Goal: Task Accomplishment & Management: Use online tool/utility

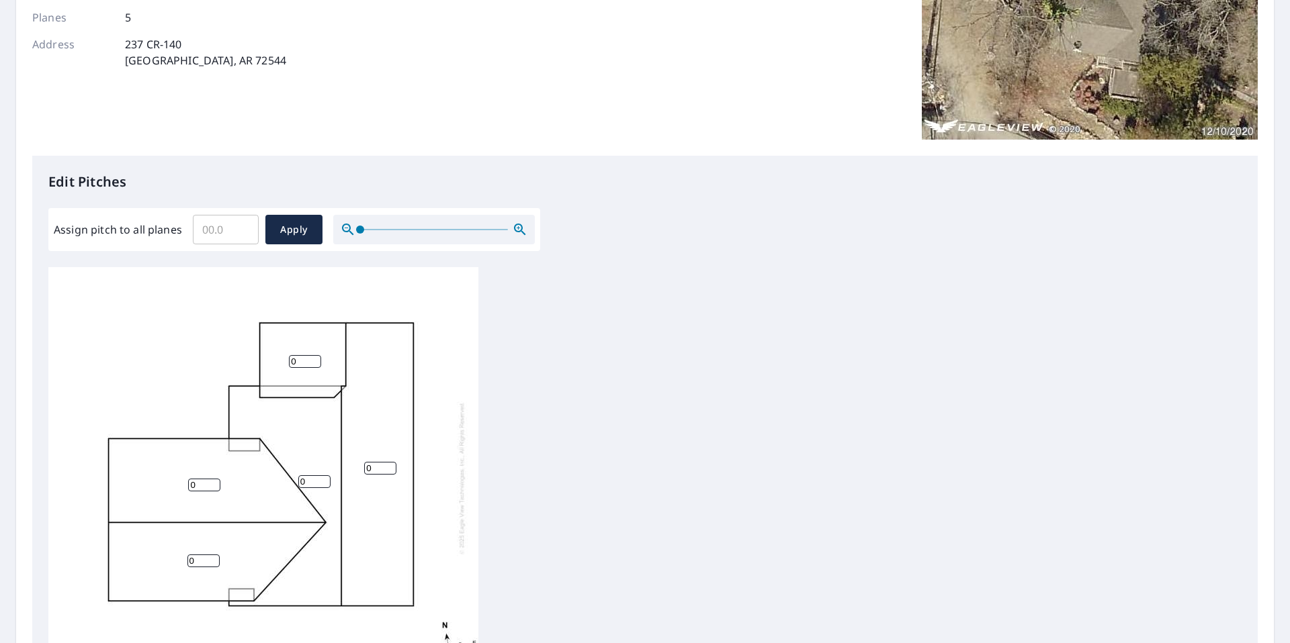
scroll to position [3, 0]
click at [212, 232] on input "Assign pitch to all planes" at bounding box center [226, 230] width 66 height 38
type input "4"
click at [304, 233] on span "Apply" at bounding box center [294, 230] width 36 height 17
type input "4"
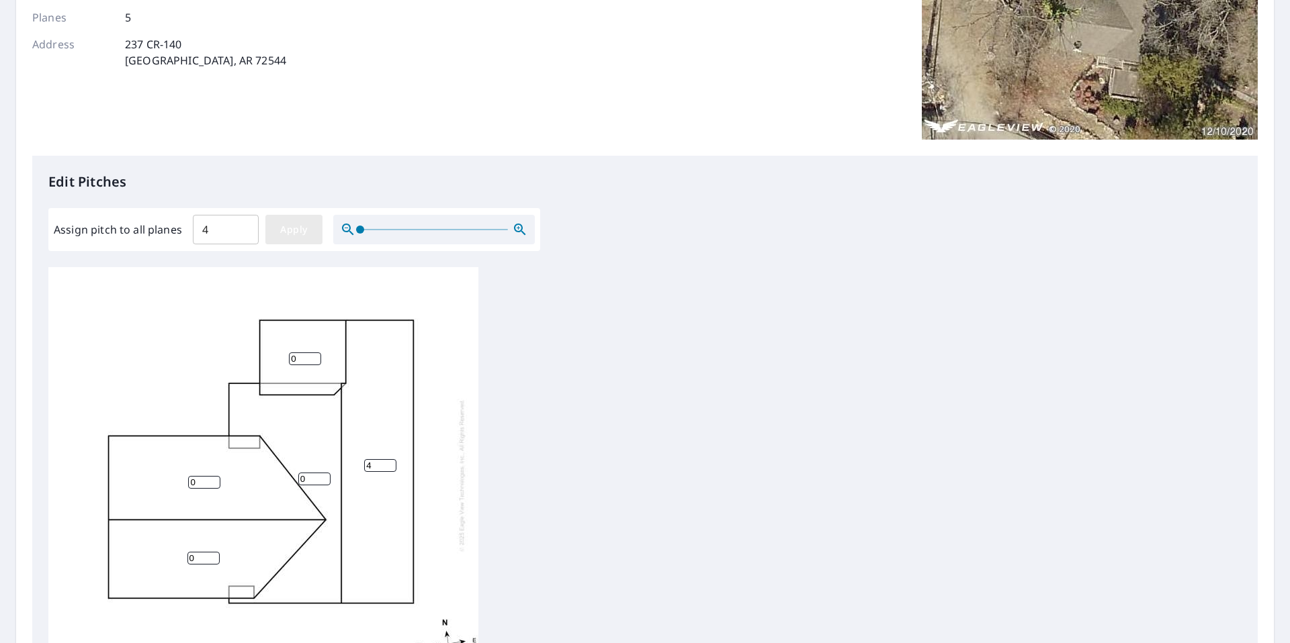
type input "4"
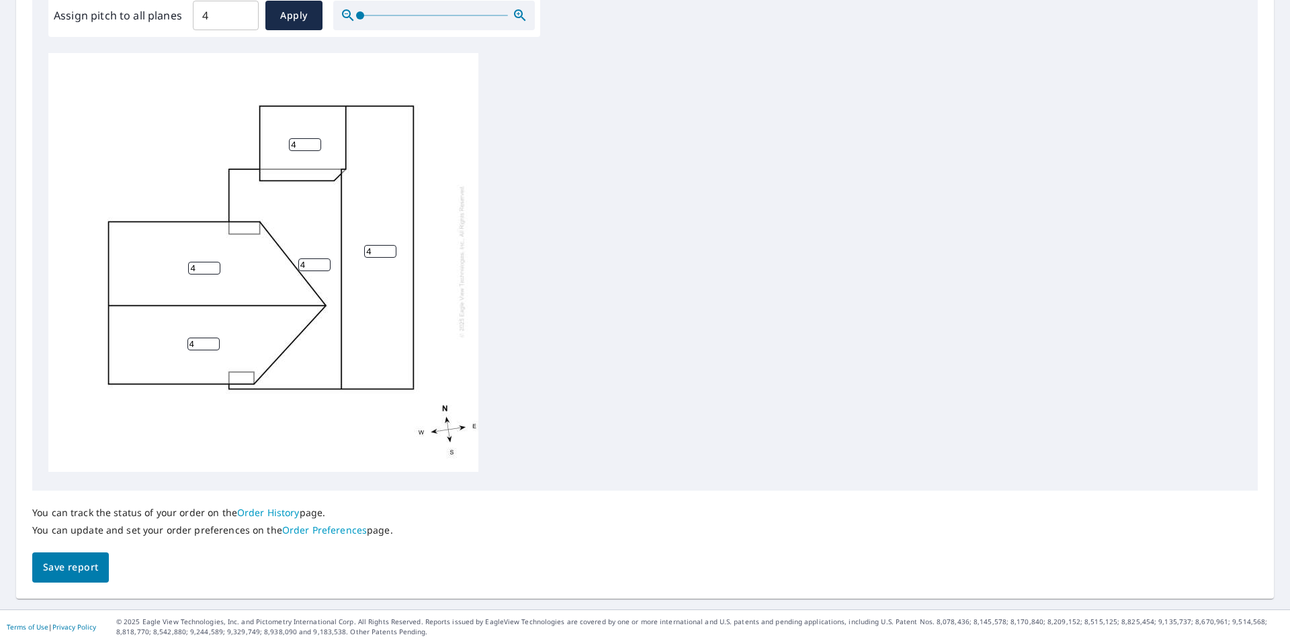
scroll to position [0, 0]
click at [88, 568] on span "Save report" at bounding box center [70, 567] width 55 height 17
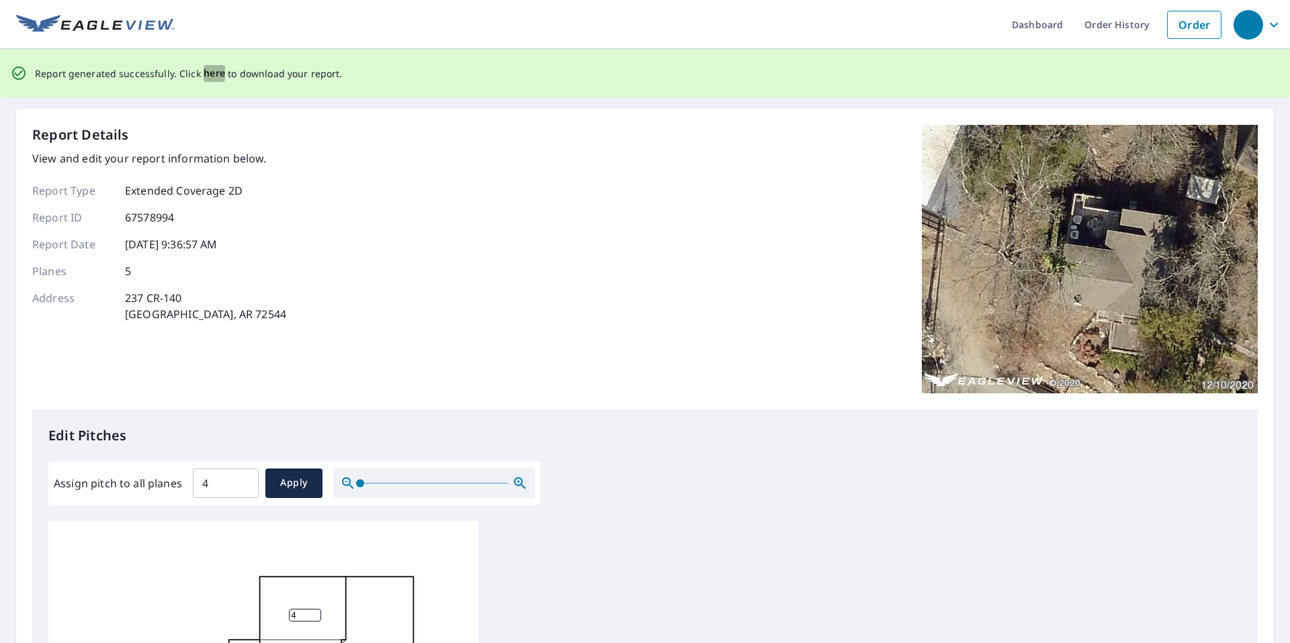
click at [208, 73] on span "here" at bounding box center [214, 73] width 22 height 17
